Goal: Task Accomplishment & Management: Manage account settings

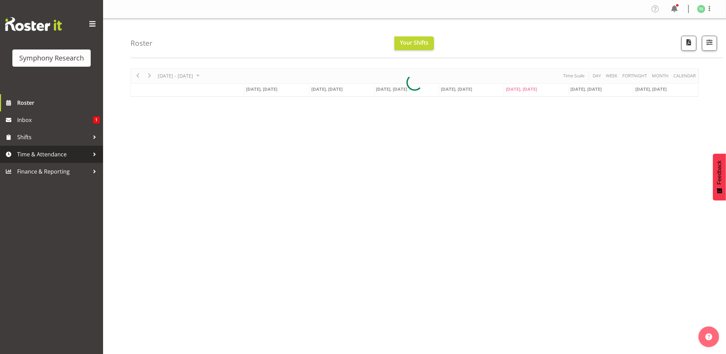
click at [25, 151] on span "Time & Attendance" at bounding box center [53, 154] width 72 height 10
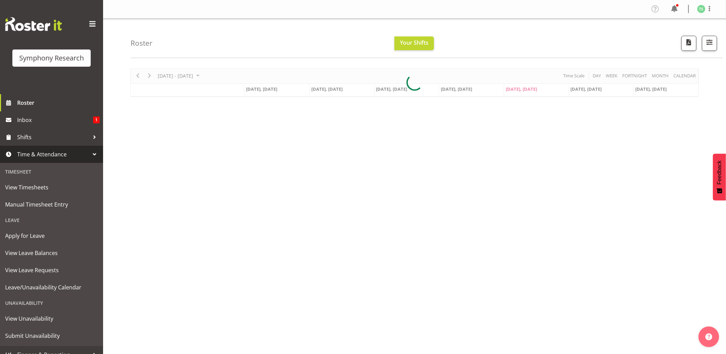
scroll to position [9, 0]
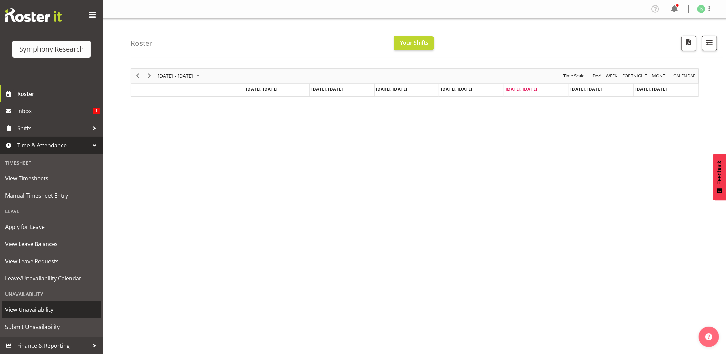
click at [37, 311] on span "View Unavailability" at bounding box center [51, 309] width 93 height 10
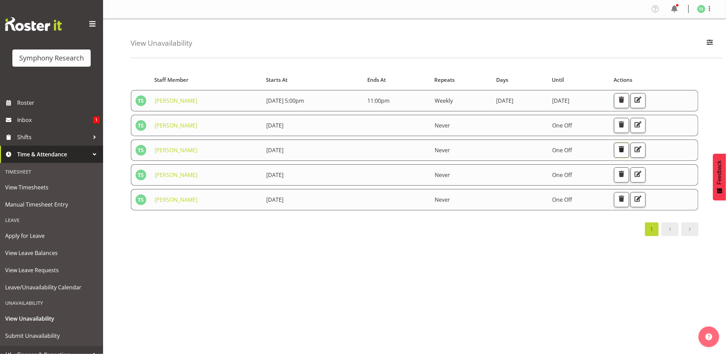
click at [626, 148] on span "button" at bounding box center [621, 149] width 9 height 9
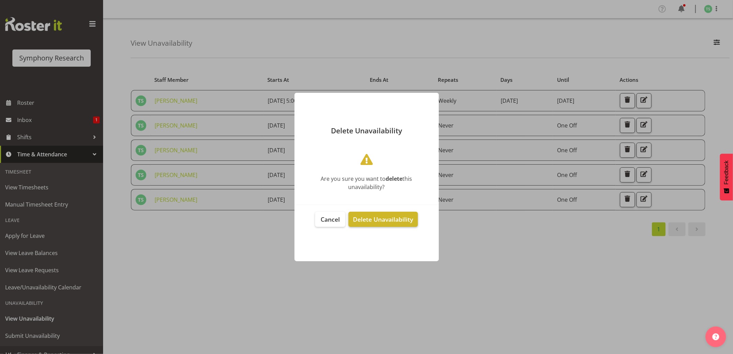
click at [382, 224] on button "Delete Unavailability" at bounding box center [382, 219] width 69 height 15
